Goal: Book appointment/travel/reservation

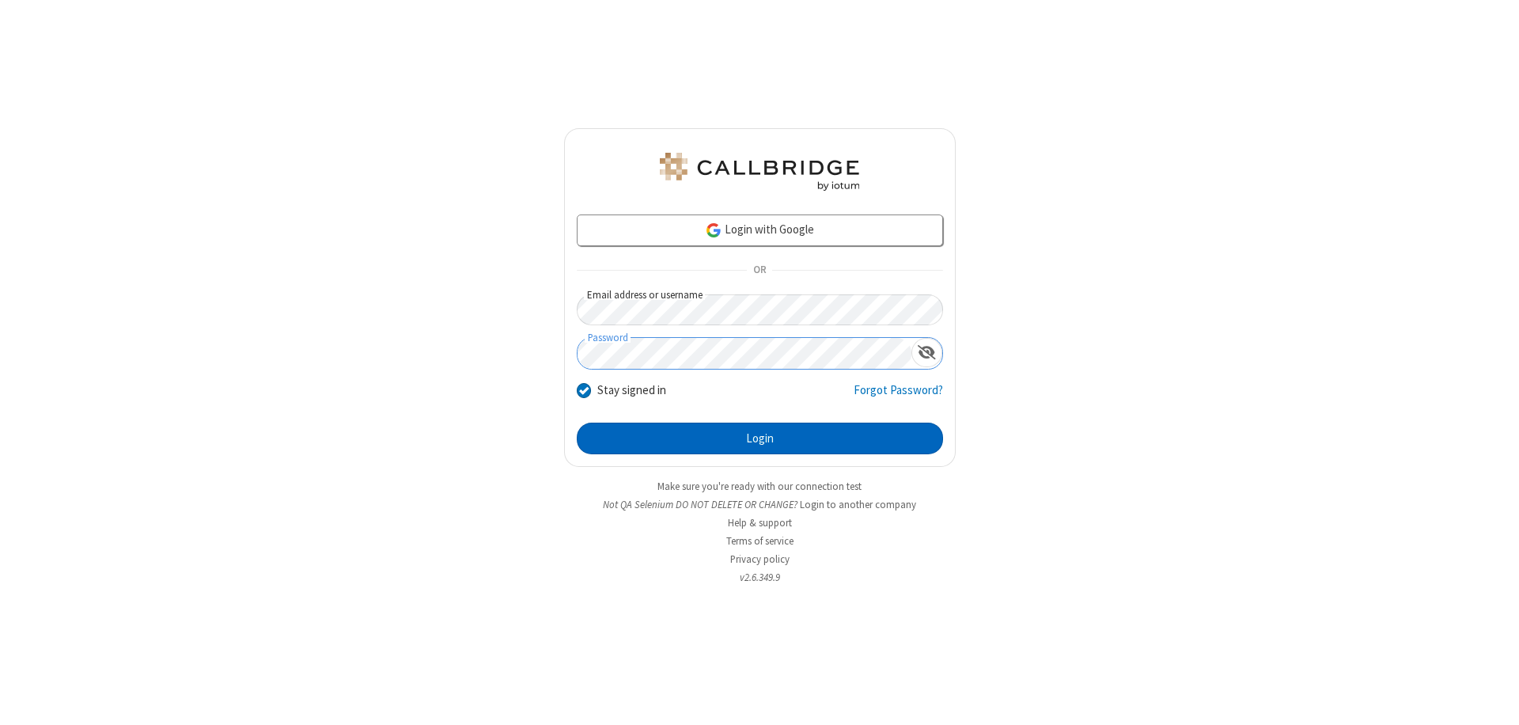
click at [759, 438] on button "Login" at bounding box center [760, 438] width 366 height 32
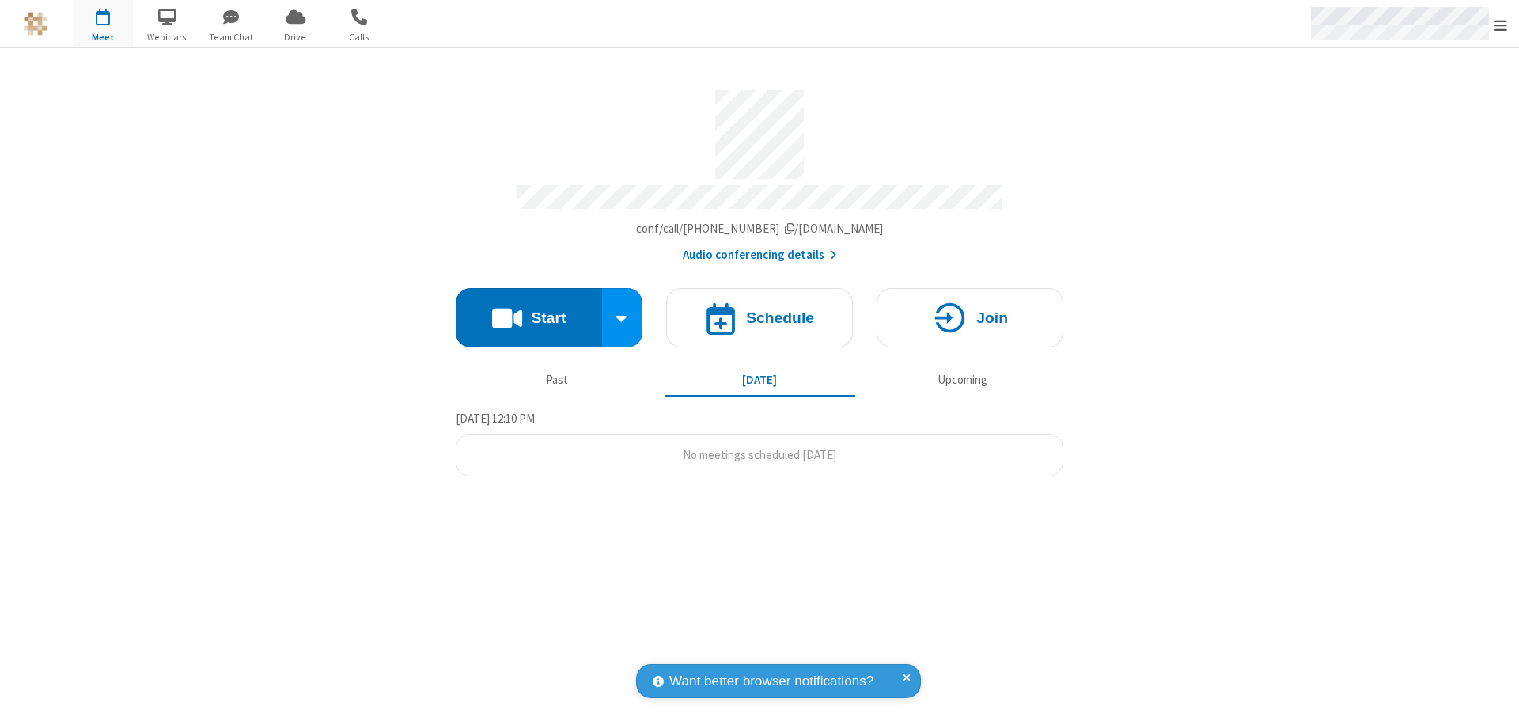
click at [1501, 25] on span "Open menu" at bounding box center [1500, 25] width 13 height 16
click at [103, 24] on span "button" at bounding box center [103, 16] width 59 height 27
click at [759, 310] on h4 "Schedule" at bounding box center [780, 317] width 68 height 15
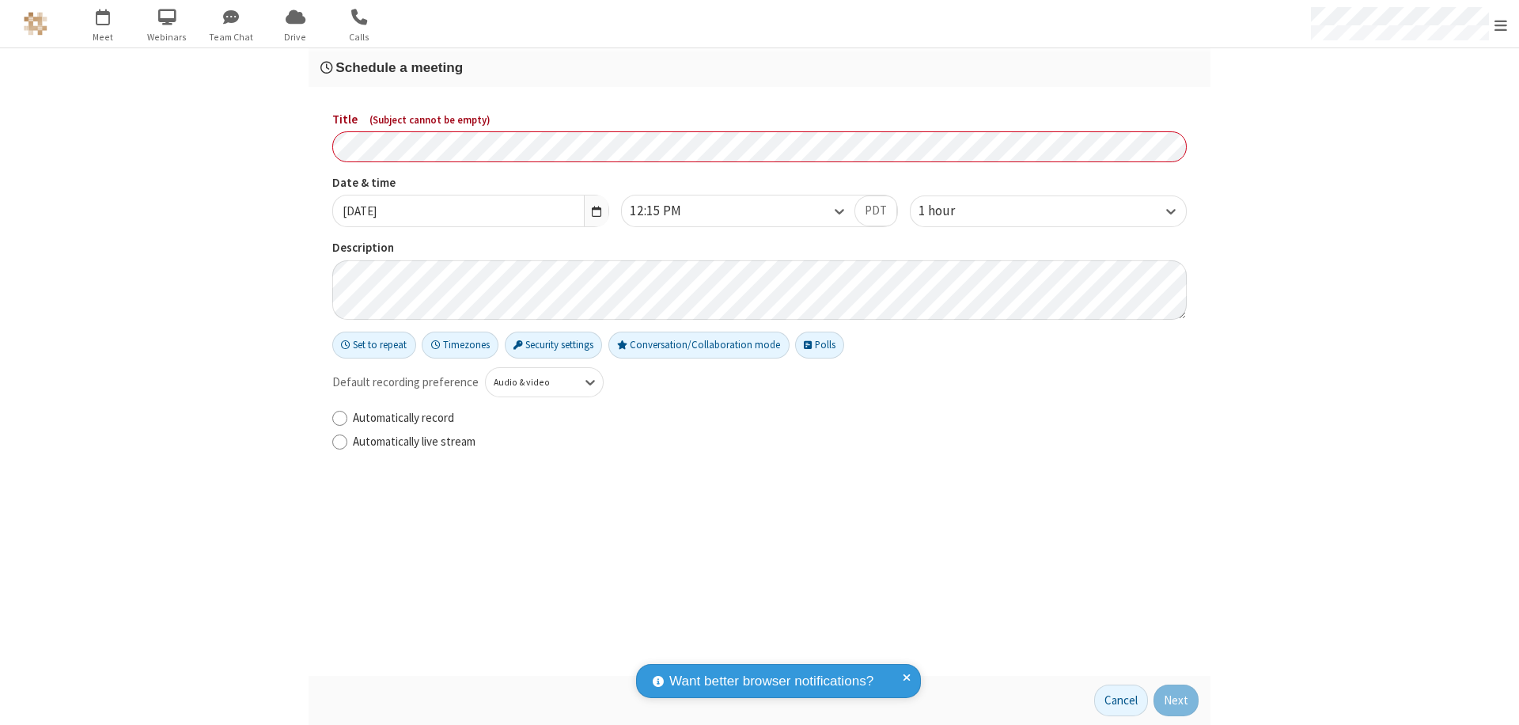
click at [759, 67] on h3 "Schedule a meeting" at bounding box center [759, 67] width 878 height 15
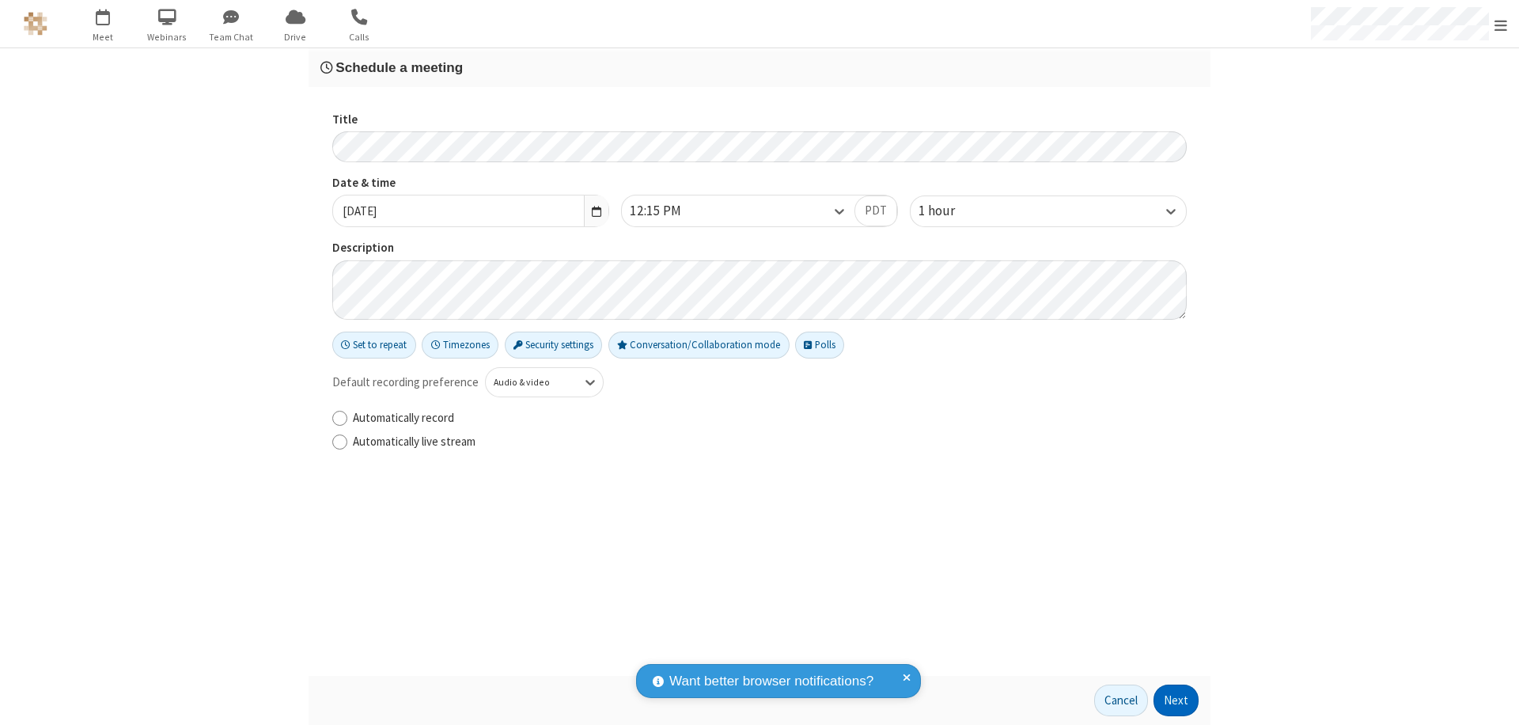
click at [1176, 700] on button "Next" at bounding box center [1175, 700] width 45 height 32
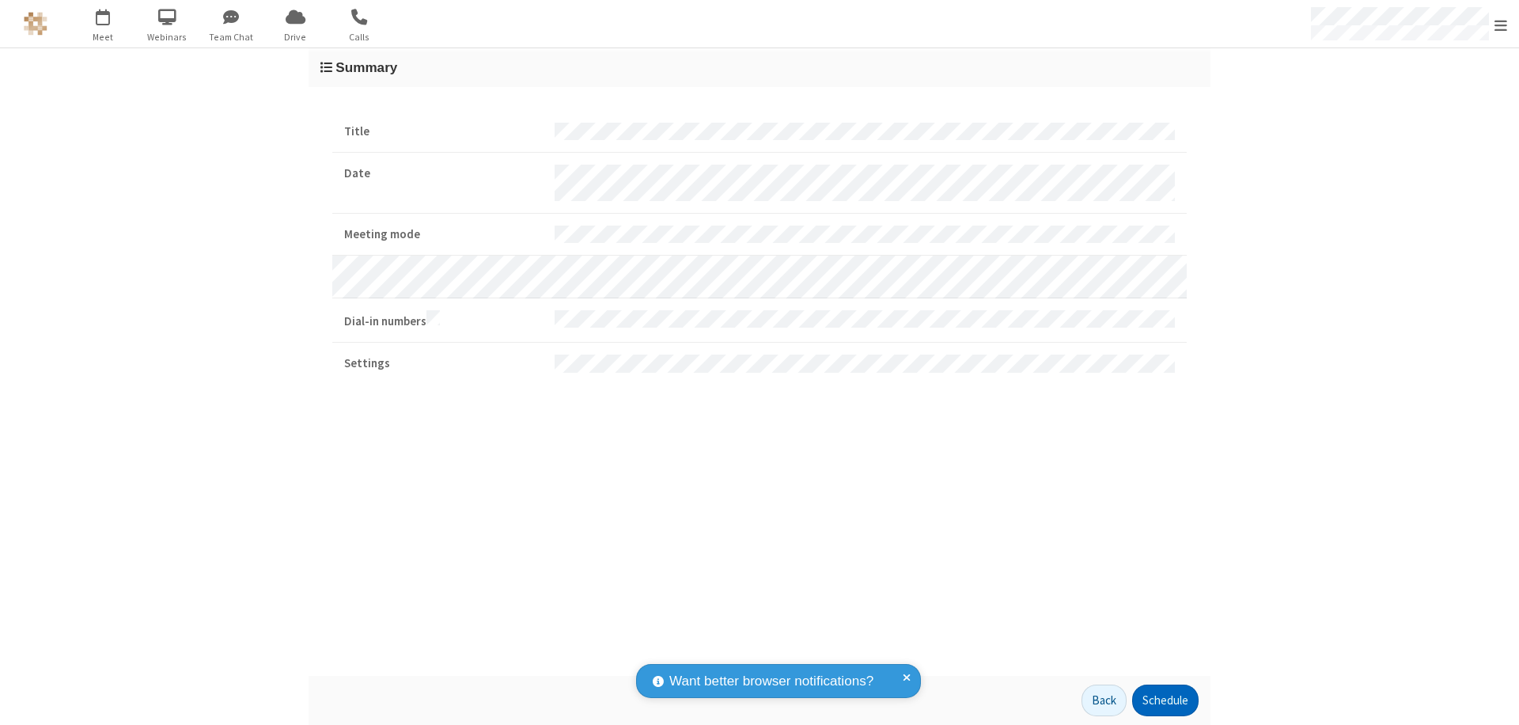
click at [1164, 700] on button "Schedule" at bounding box center [1165, 700] width 66 height 32
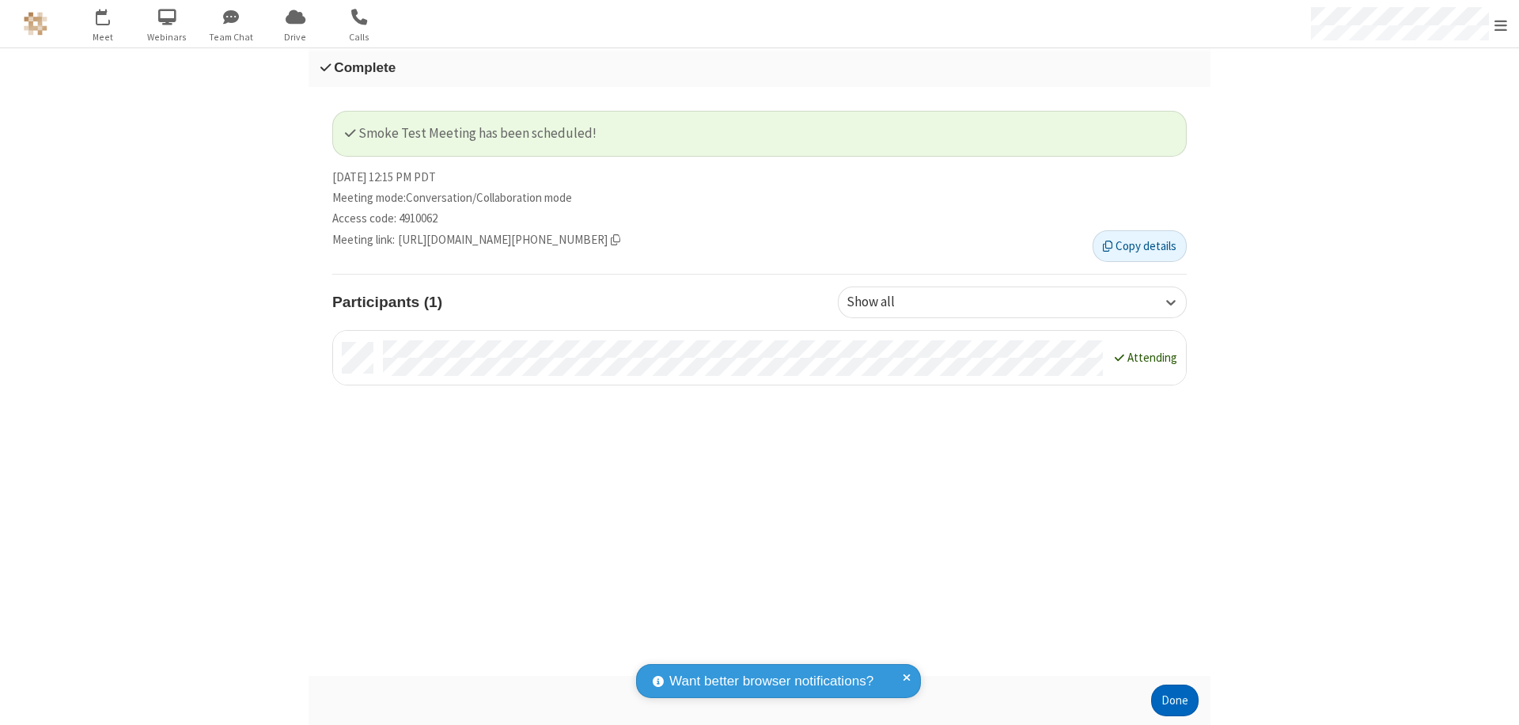
click at [1175, 700] on button "Done" at bounding box center [1174, 700] width 47 height 32
